Goal: Transaction & Acquisition: Purchase product/service

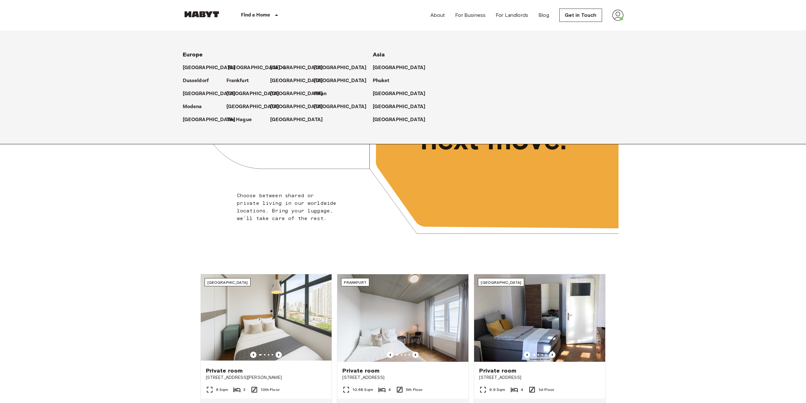
click at [233, 64] on p "[GEOGRAPHIC_DATA]" at bounding box center [254, 68] width 53 height 8
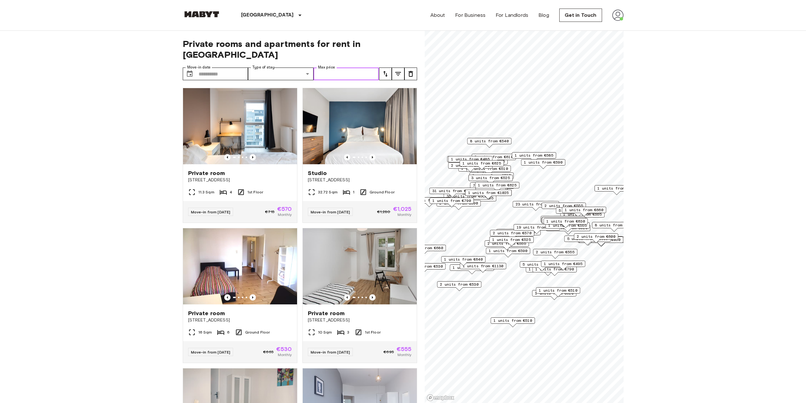
click at [319, 67] on input "Max price" at bounding box center [347, 73] width 66 height 13
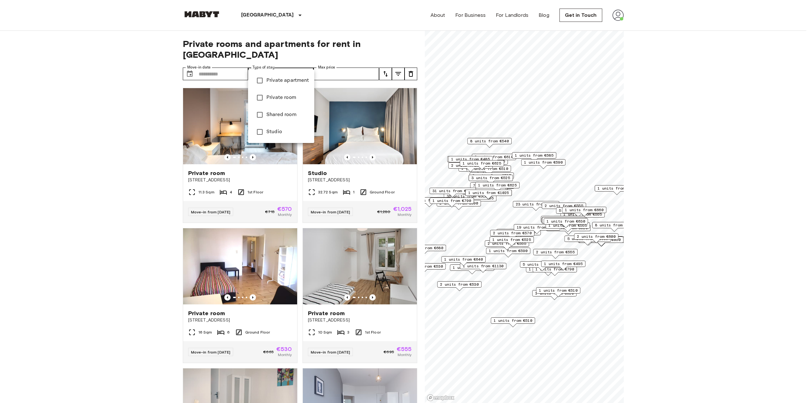
click at [272, 134] on span "Studio" at bounding box center [287, 132] width 43 height 8
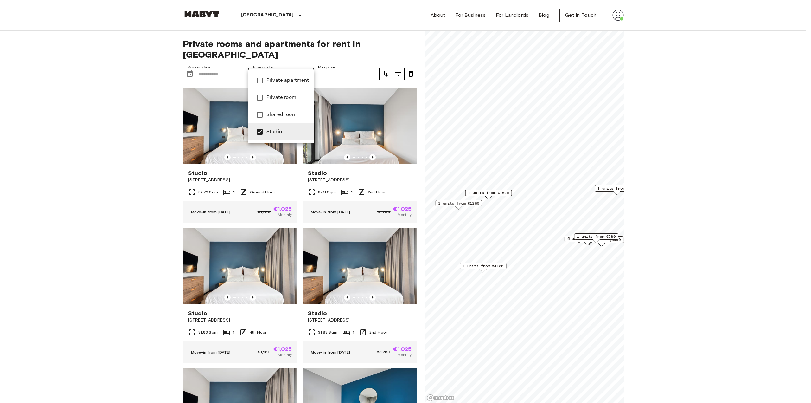
click at [282, 81] on span "Private apartment" at bounding box center [287, 81] width 43 height 8
type input "**********"
drag, startPoint x: 80, startPoint y: 129, endPoint x: 179, endPoint y: 108, distance: 101.7
click at [86, 126] on div at bounding box center [405, 201] width 811 height 403
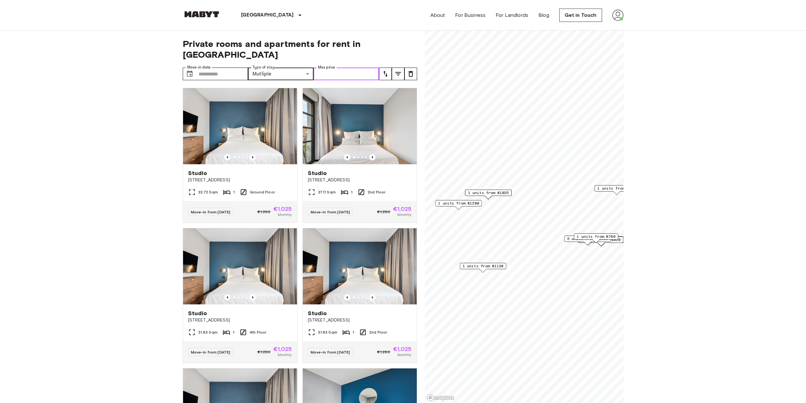
drag, startPoint x: 363, startPoint y: 65, endPoint x: 332, endPoint y: 71, distance: 32.2
click at [363, 67] on input "Max price" at bounding box center [347, 73] width 66 height 13
click at [388, 70] on icon "tune" at bounding box center [386, 74] width 8 height 8
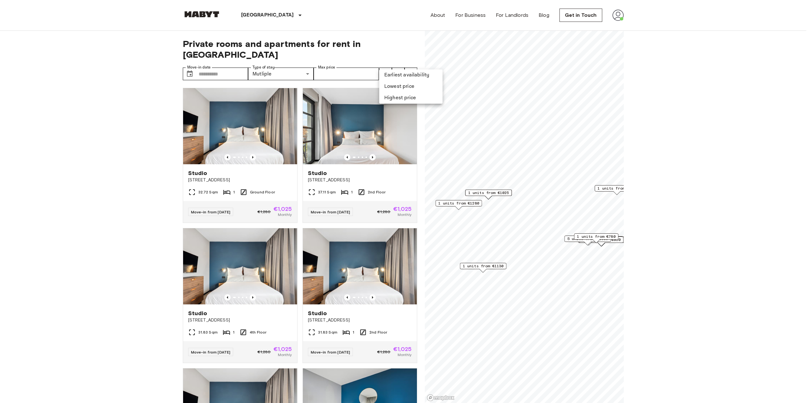
click at [389, 86] on li "Lowest price" at bounding box center [410, 86] width 63 height 11
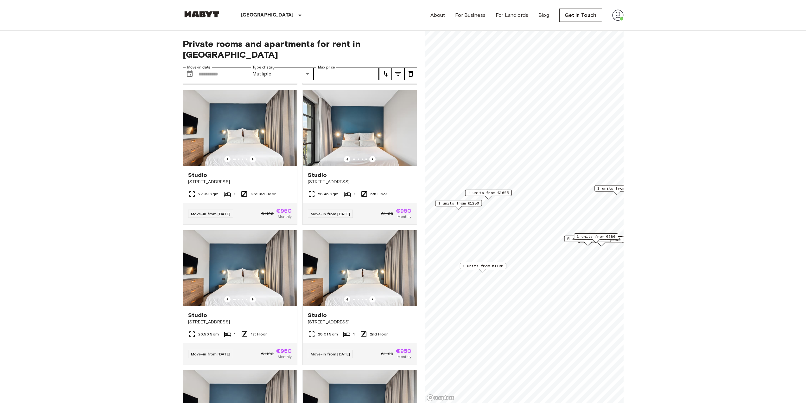
drag, startPoint x: 180, startPoint y: 61, endPoint x: 184, endPoint y: -38, distance: 98.9
click at [388, 70] on icon "tune" at bounding box center [386, 74] width 8 height 8
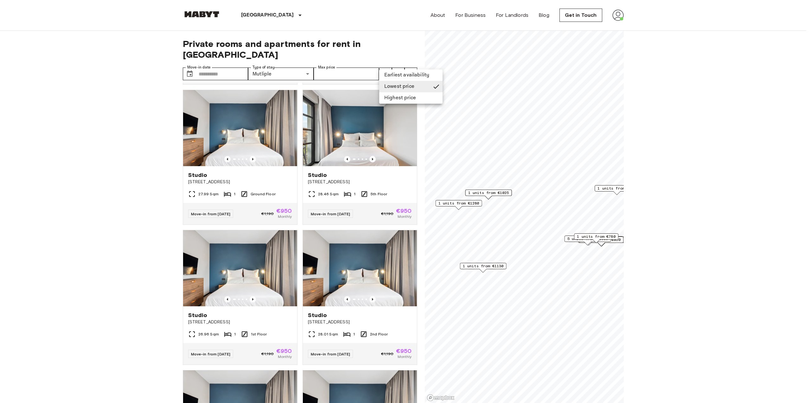
click at [393, 97] on li "Highest price" at bounding box center [410, 97] width 63 height 11
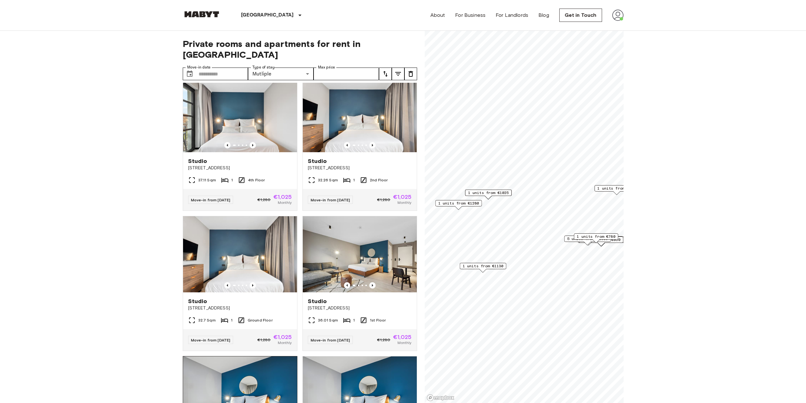
scroll to position [1806, 0]
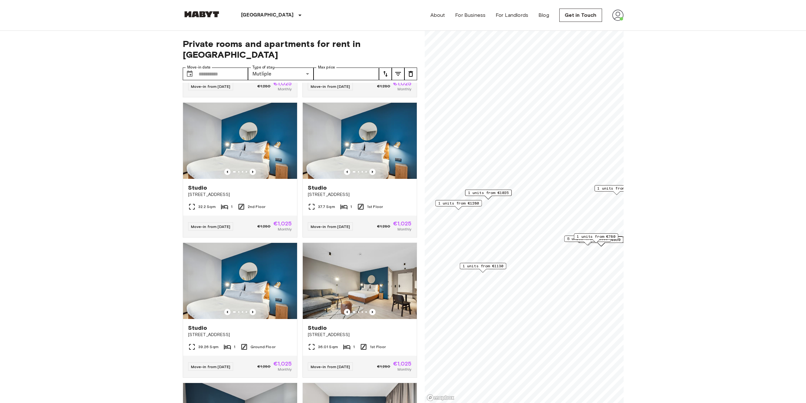
drag, startPoint x: 788, startPoint y: 221, endPoint x: 753, endPoint y: 96, distance: 129.8
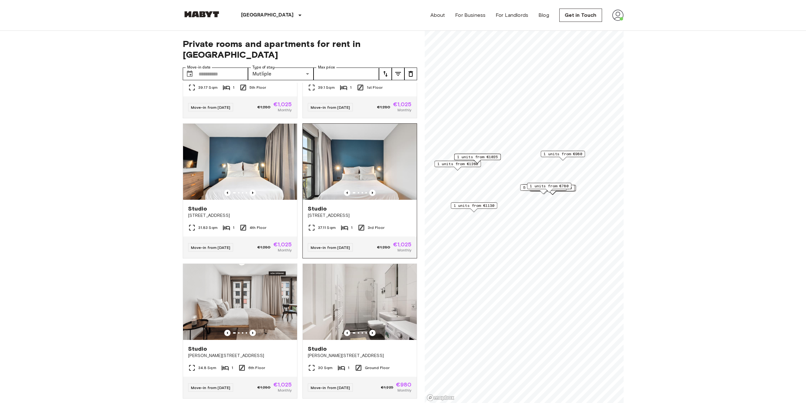
scroll to position [2439, 0]
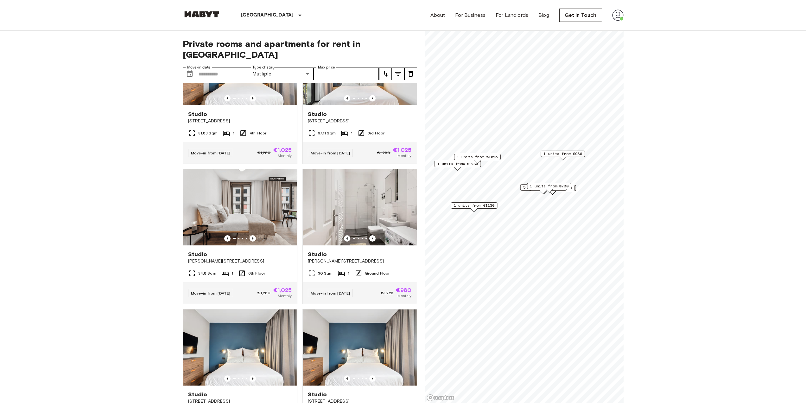
click at [474, 208] on span "1 units from €1130" at bounding box center [474, 205] width 41 height 6
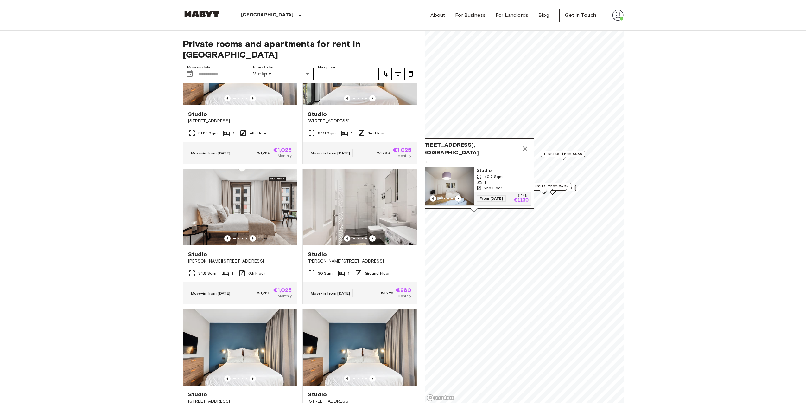
click at [488, 174] on span "40.2 Sqm" at bounding box center [493, 177] width 18 height 6
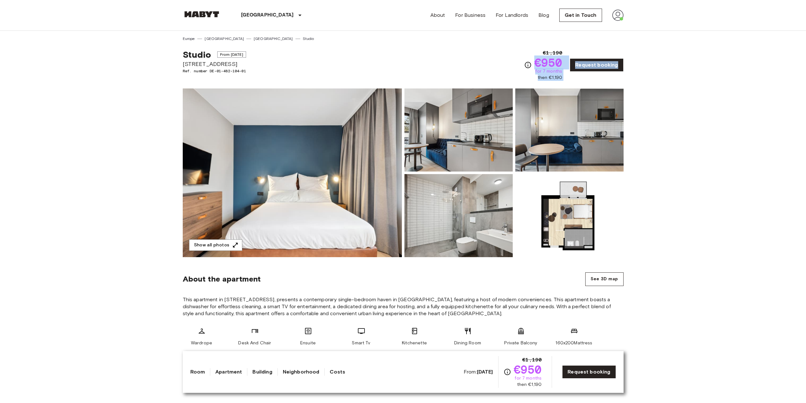
drag, startPoint x: 535, startPoint y: 54, endPoint x: 647, endPoint y: 70, distance: 113.4
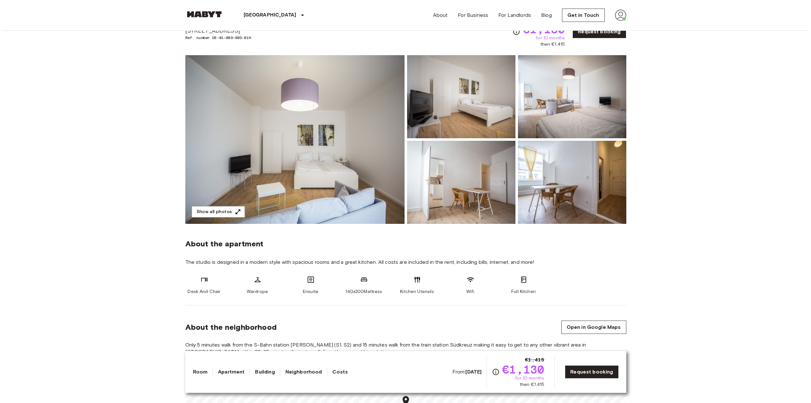
scroll to position [127, 0]
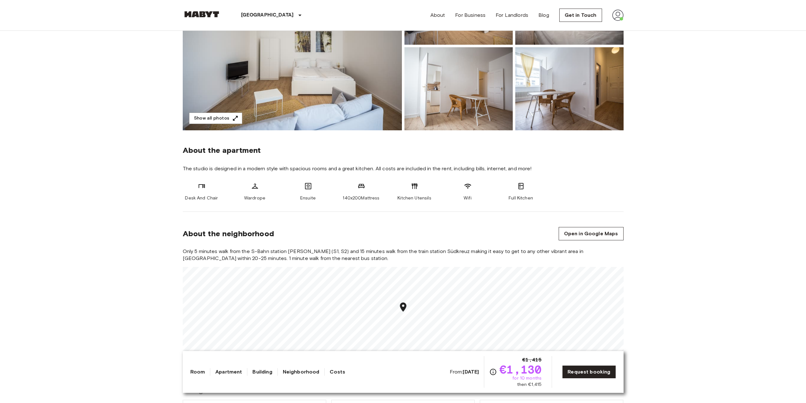
click at [326, 85] on img at bounding box center [292, 46] width 219 height 169
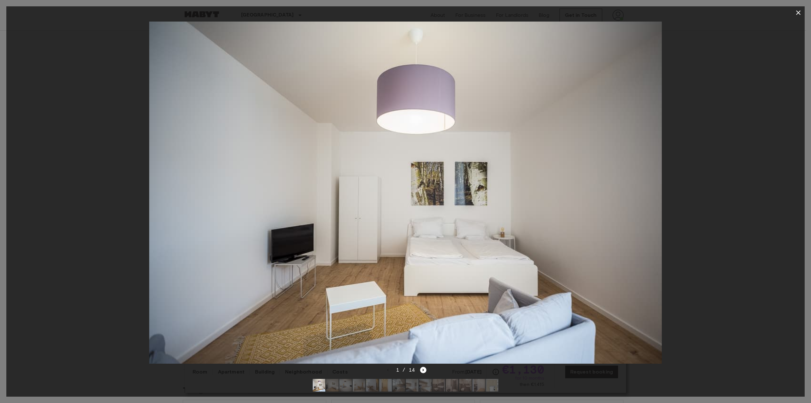
click at [426, 367] on div "1 / 14" at bounding box center [405, 381] width 798 height 30
click at [425, 367] on icon "Next image" at bounding box center [423, 370] width 6 height 6
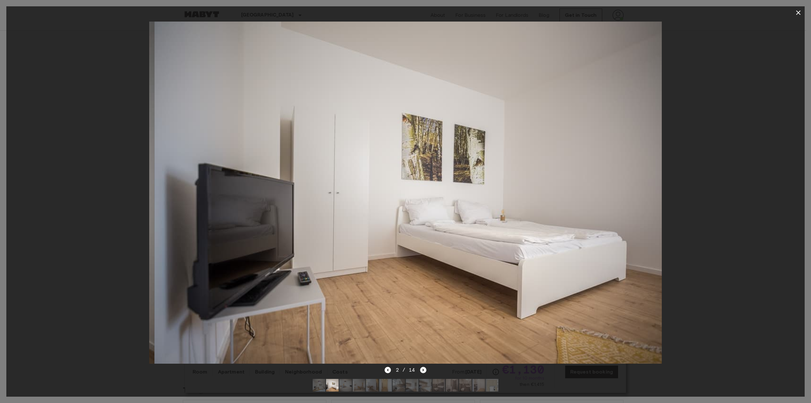
click at [426, 367] on icon "Next image" at bounding box center [423, 370] width 6 height 6
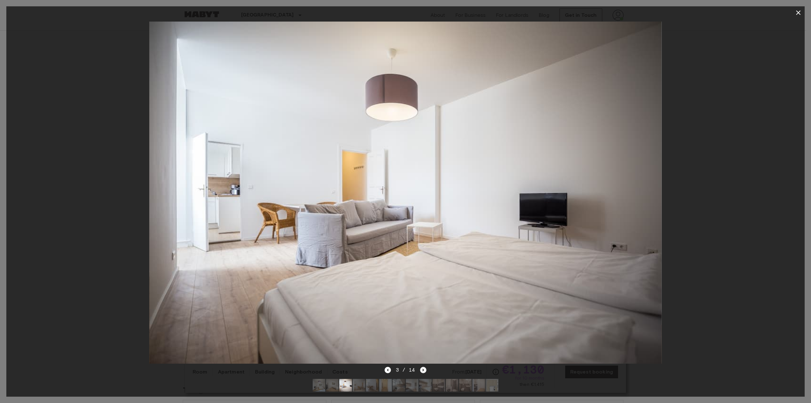
click at [426, 367] on icon "Next image" at bounding box center [423, 370] width 6 height 6
